Goal: Navigation & Orientation: Find specific page/section

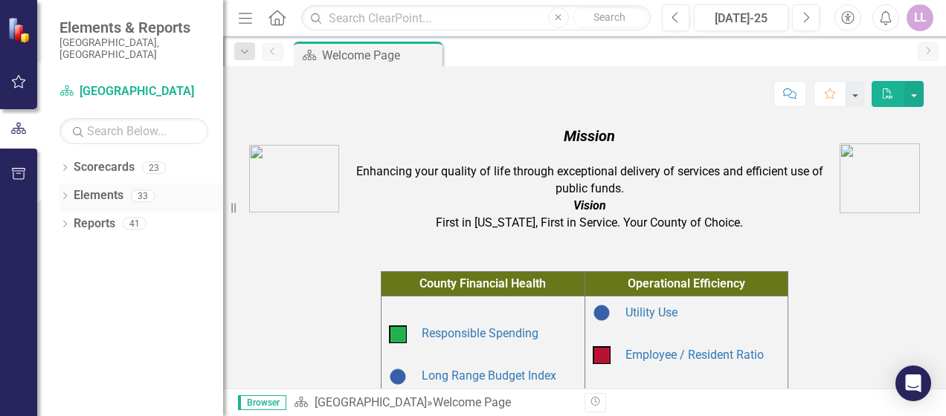
click at [82, 187] on link "Elements" at bounding box center [99, 195] width 50 height 17
click at [84, 216] on link "Reports" at bounding box center [95, 224] width 42 height 17
click at [15, 26] on img at bounding box center [20, 30] width 26 height 26
click at [19, 82] on icon "button" at bounding box center [19, 82] width 16 height 12
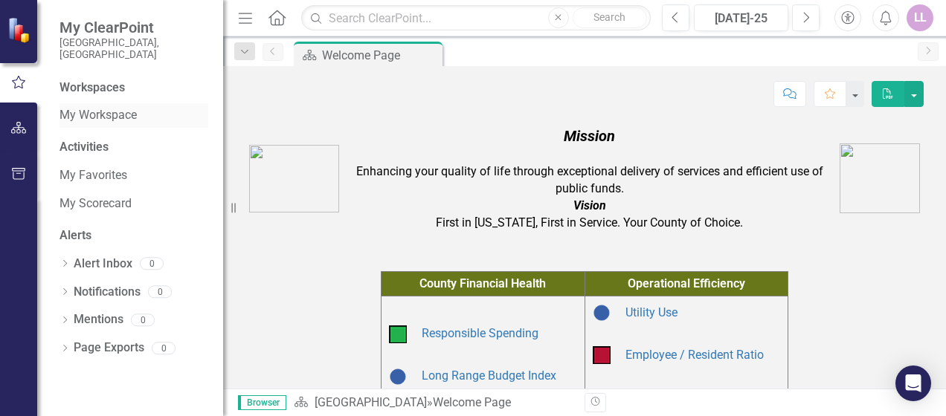
click at [125, 107] on link "My Workspace" at bounding box center [133, 115] width 149 height 17
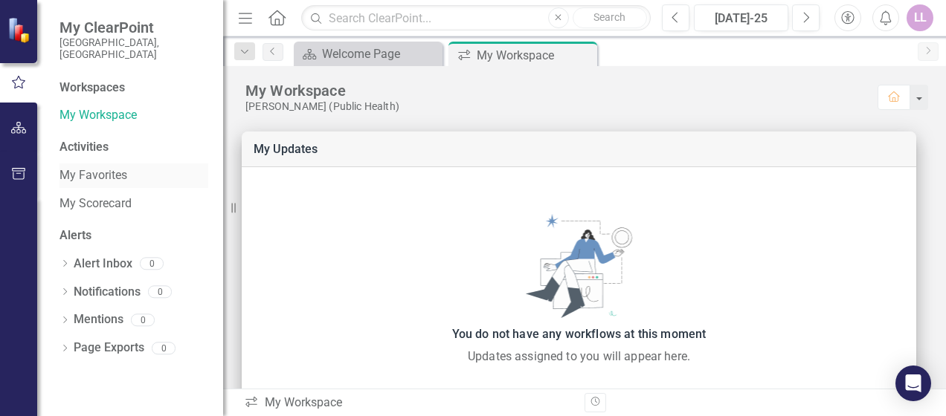
click at [108, 167] on link "My Favorites" at bounding box center [133, 175] width 149 height 17
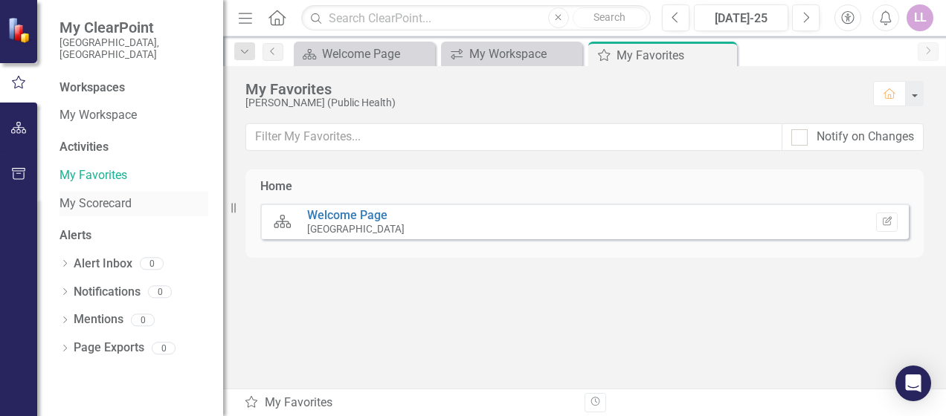
click at [106, 196] on link "My Scorecard" at bounding box center [133, 204] width 149 height 17
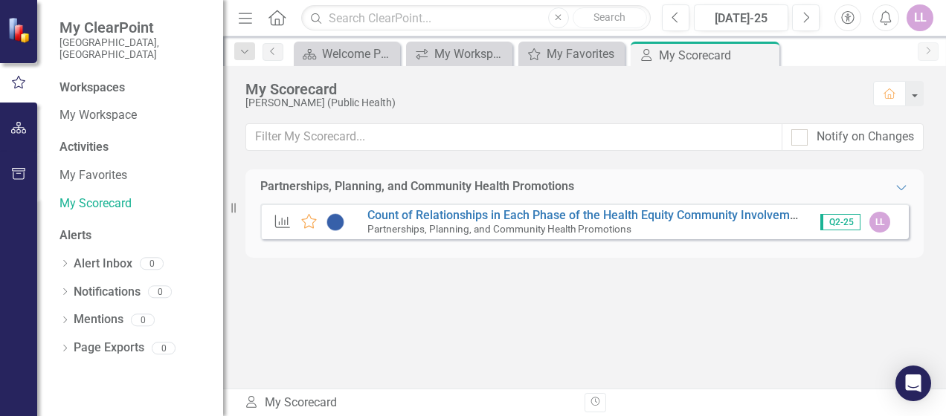
click at [501, 226] on small "Partnerships, Planning, and Community Health Promotions" at bounding box center [499, 229] width 264 height 12
click at [506, 214] on link "Count of Relationships in Each Phase of the Health Equity Community Involvement…" at bounding box center [614, 215] width 495 height 14
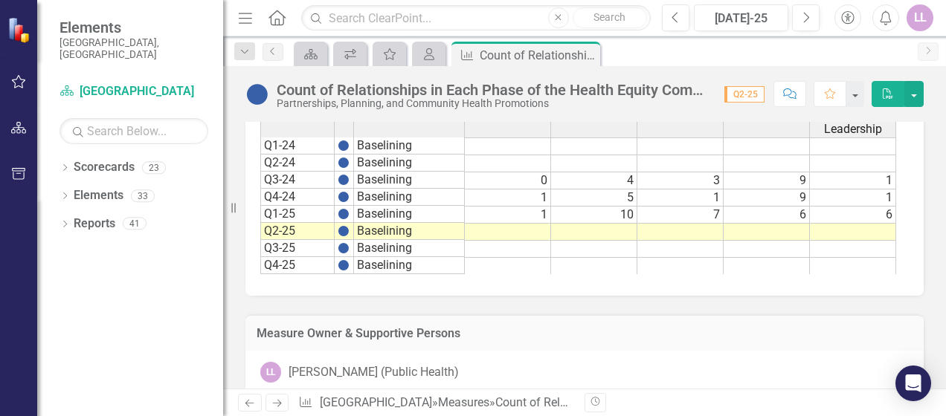
scroll to position [1172, 0]
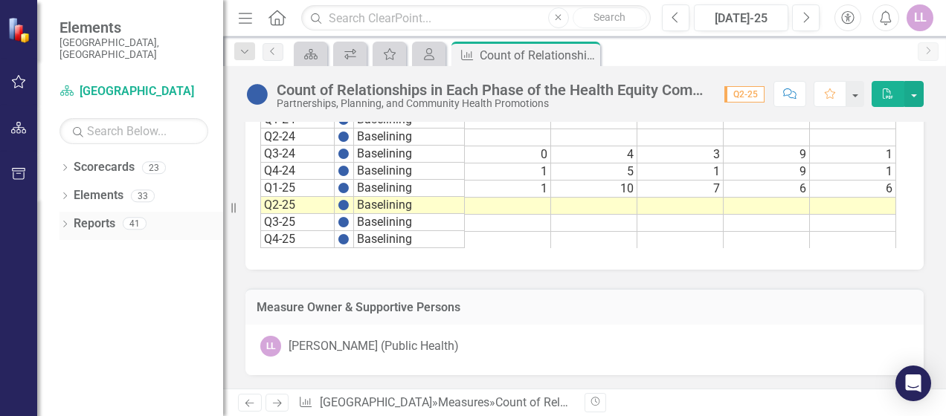
click at [97, 216] on link "Reports" at bounding box center [95, 224] width 42 height 17
click at [13, 174] on icon "button" at bounding box center [19, 174] width 16 height 12
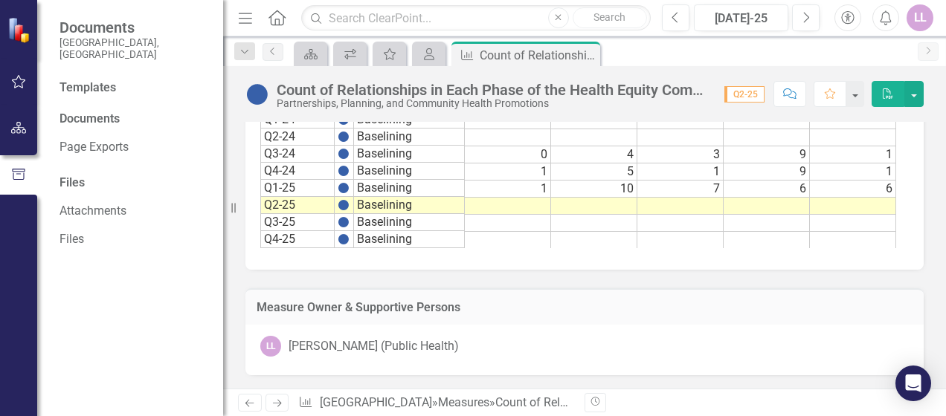
click at [96, 111] on div "Documents" at bounding box center [133, 119] width 149 height 17
click at [73, 203] on link "Attachments" at bounding box center [133, 211] width 149 height 17
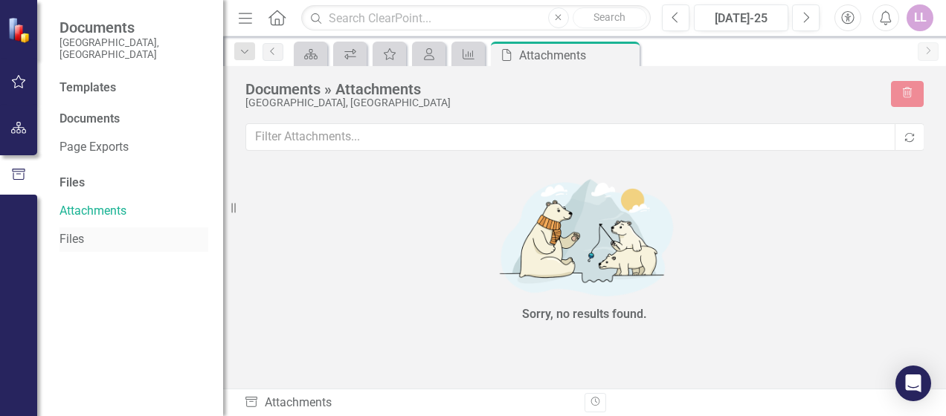
click at [76, 231] on link "Files" at bounding box center [133, 239] width 149 height 17
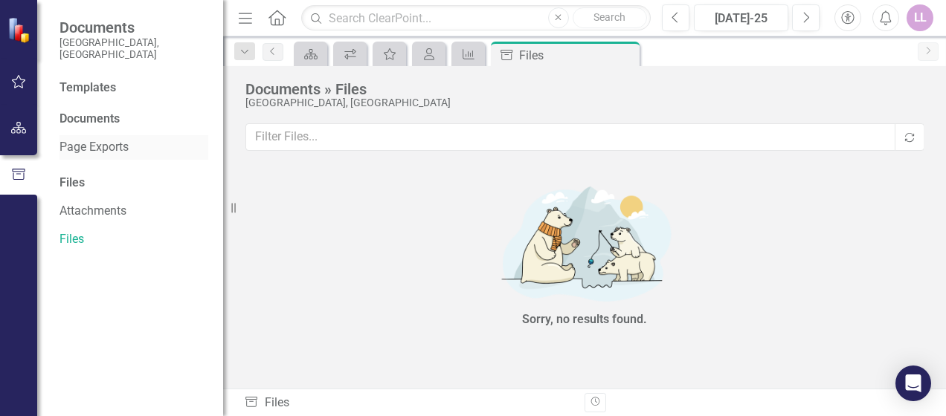
click at [85, 139] on link "Page Exports" at bounding box center [133, 147] width 149 height 17
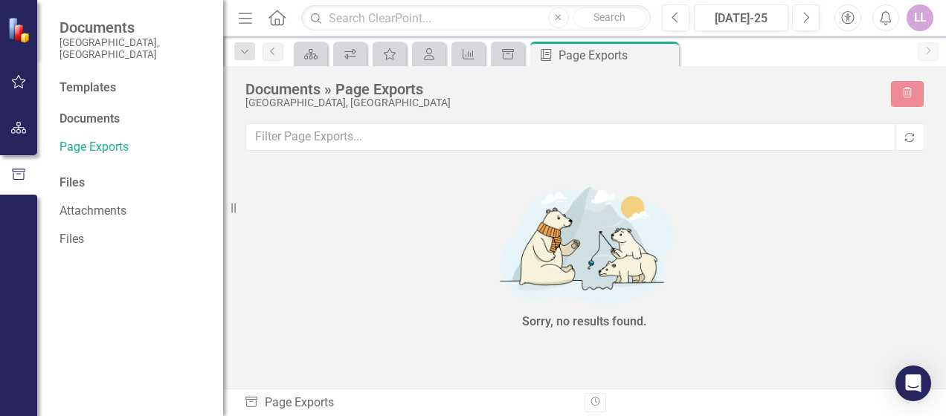
click at [85, 111] on div "Documents" at bounding box center [133, 119] width 149 height 17
click at [88, 80] on div "Templates" at bounding box center [133, 88] width 149 height 17
